Goal: Transaction & Acquisition: Purchase product/service

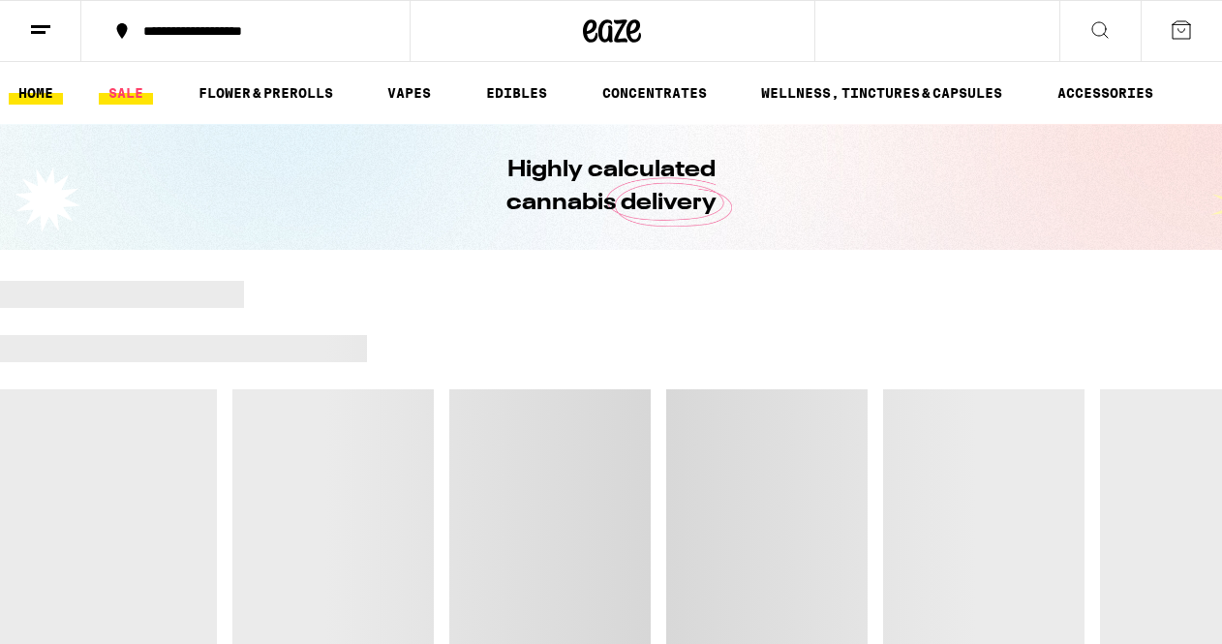
click at [119, 94] on link "SALE" at bounding box center [126, 92] width 54 height 23
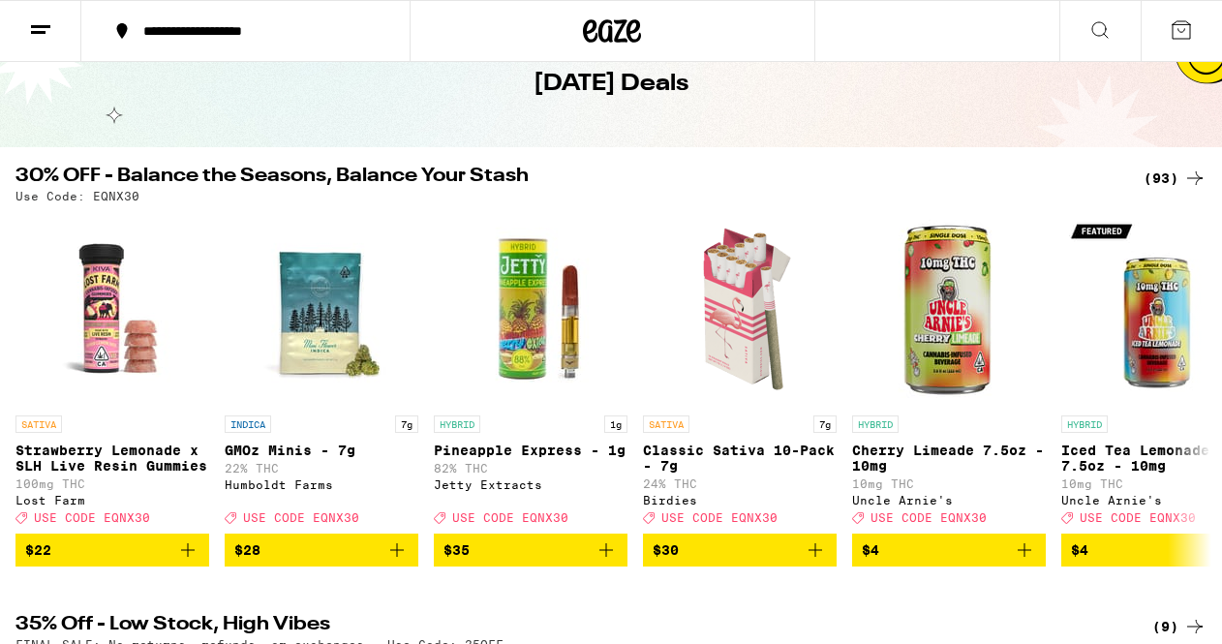
scroll to position [105, 0]
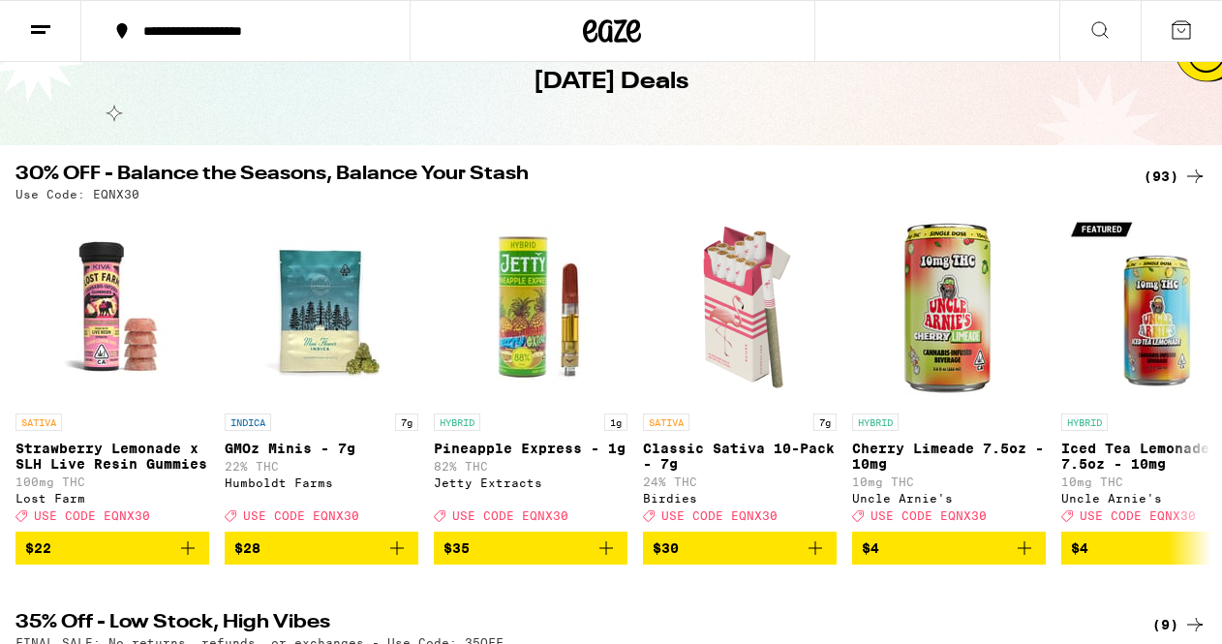
click at [1163, 168] on div "(93)" at bounding box center [1174, 176] width 63 height 23
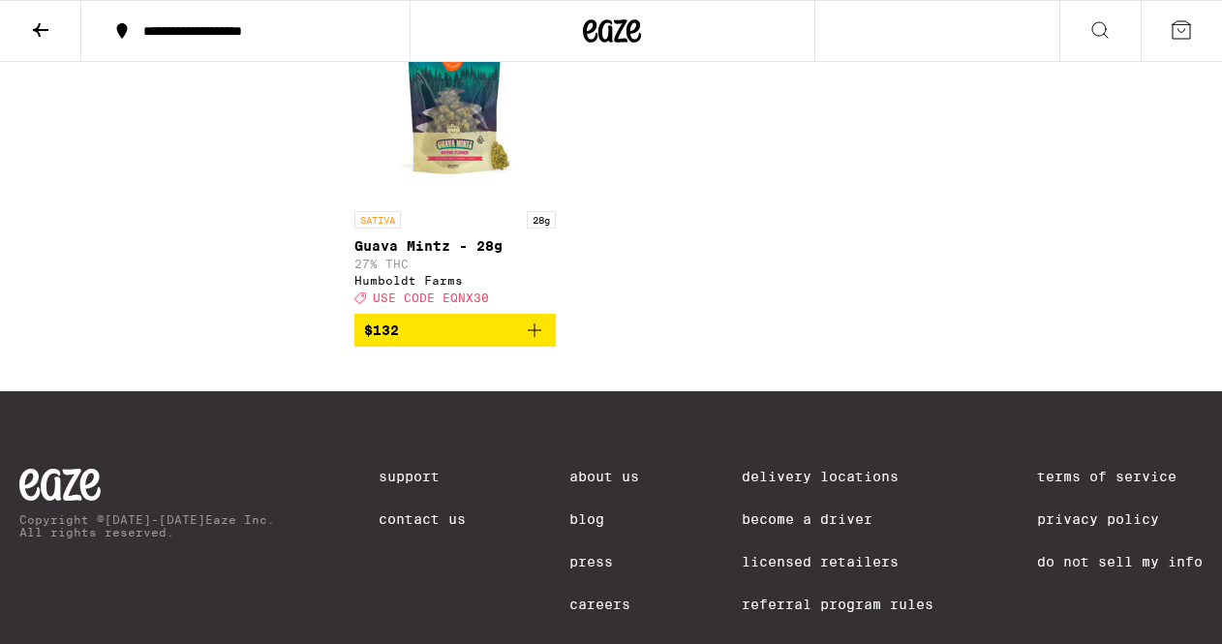
scroll to position [8751, 0]
